Goal: Navigation & Orientation: Find specific page/section

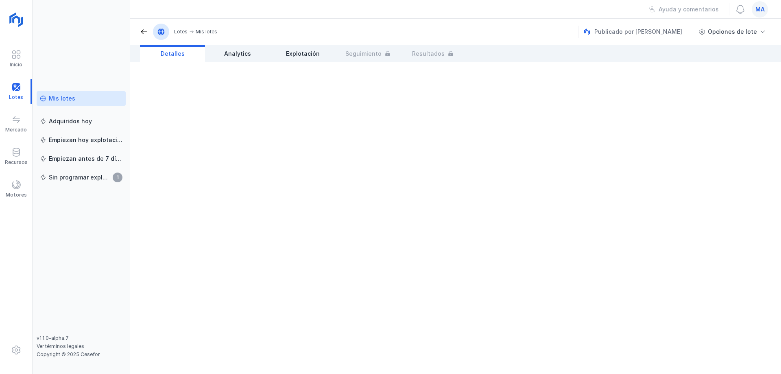
click at [70, 98] on div "Mis lotes" at bounding box center [62, 98] width 26 height 8
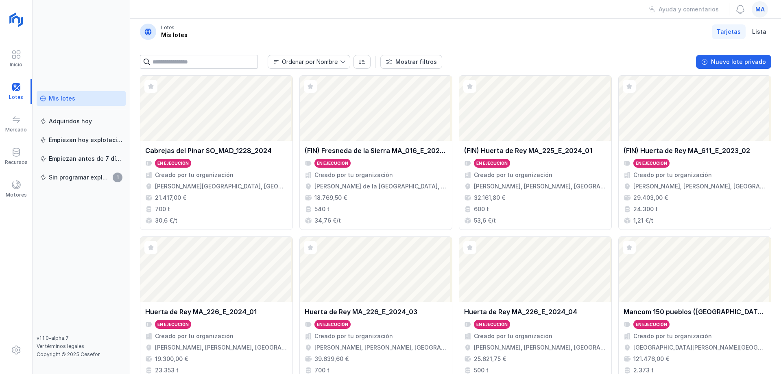
click at [446, 36] on header "Lotes Mis lotes Tarjetas Lista" at bounding box center [455, 32] width 651 height 26
click at [363, 24] on header "Lotes Mis lotes Tarjetas Lista" at bounding box center [455, 32] width 651 height 26
click at [353, 22] on header "Lotes Mis lotes Tarjetas Lista" at bounding box center [455, 32] width 651 height 26
click at [120, 210] on div "Mis lotes Adquiridos [DATE] Empiezan [DATE] explotación Empiezan antes de 7 día…" at bounding box center [81, 213] width 89 height 244
click at [234, 23] on header "Lotes Mis lotes Tarjetas Lista" at bounding box center [455, 32] width 651 height 26
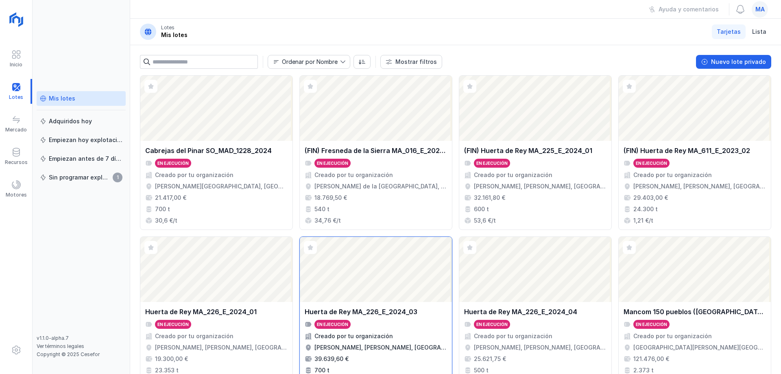
click at [399, 307] on div "[PERSON_NAME] MA_226_E_2024_03 En ejecución Creado por tu organización [PERSON_…" at bounding box center [376, 346] width 152 height 89
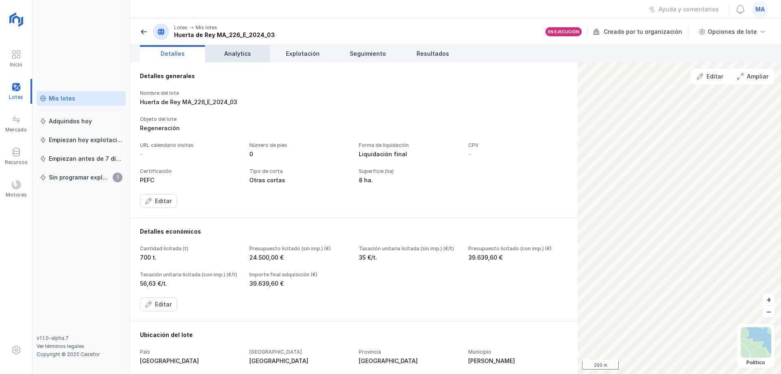
click at [234, 52] on span "Analytics" at bounding box center [237, 54] width 27 height 8
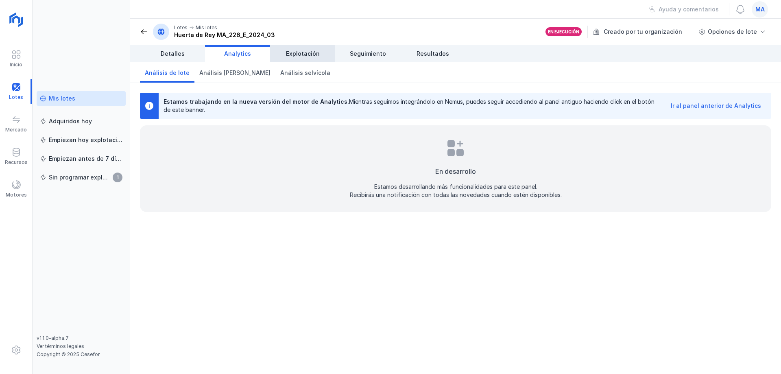
click at [297, 55] on span "Explotación" at bounding box center [303, 54] width 34 height 8
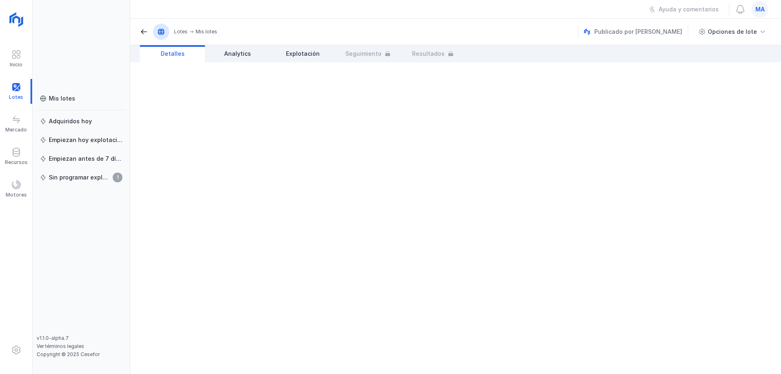
click at [210, 181] on div at bounding box center [455, 218] width 651 height 312
